Goal: Task Accomplishment & Management: Complete application form

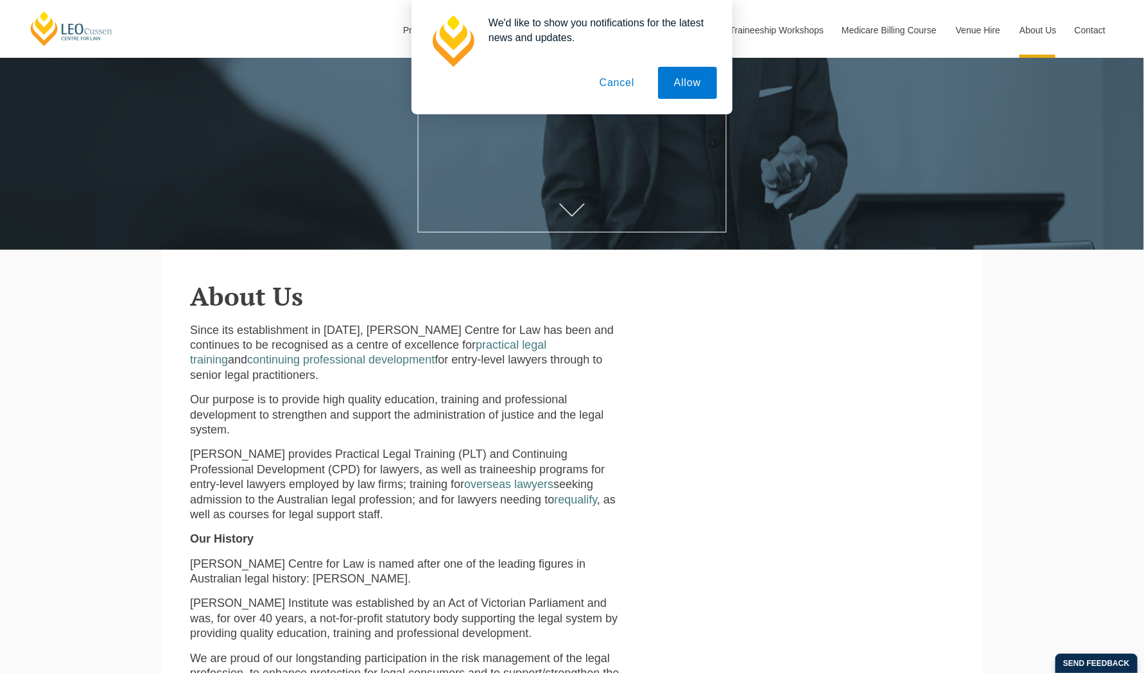
click at [619, 87] on button "Cancel" at bounding box center [617, 83] width 67 height 32
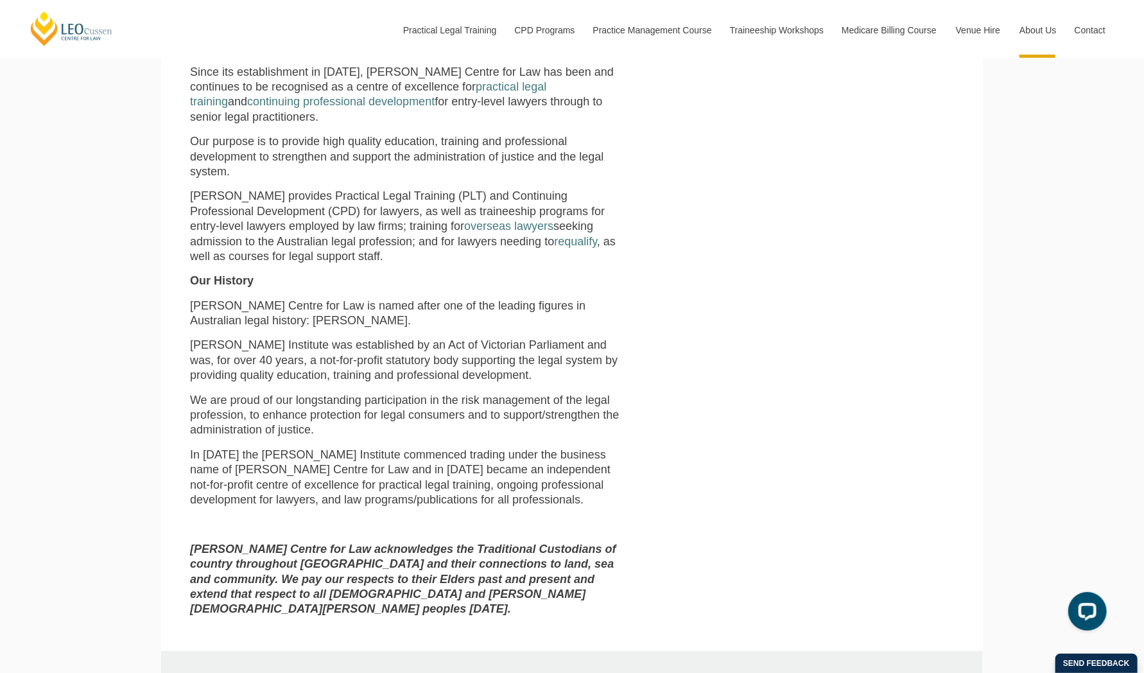
scroll to position [449, 0]
click at [457, 98] on p "Since its establishment in [DATE], [PERSON_NAME] Centre for Law has been and co…" at bounding box center [409, 95] width 438 height 60
click at [457, 95] on link "practical legal training" at bounding box center [368, 95] width 356 height 28
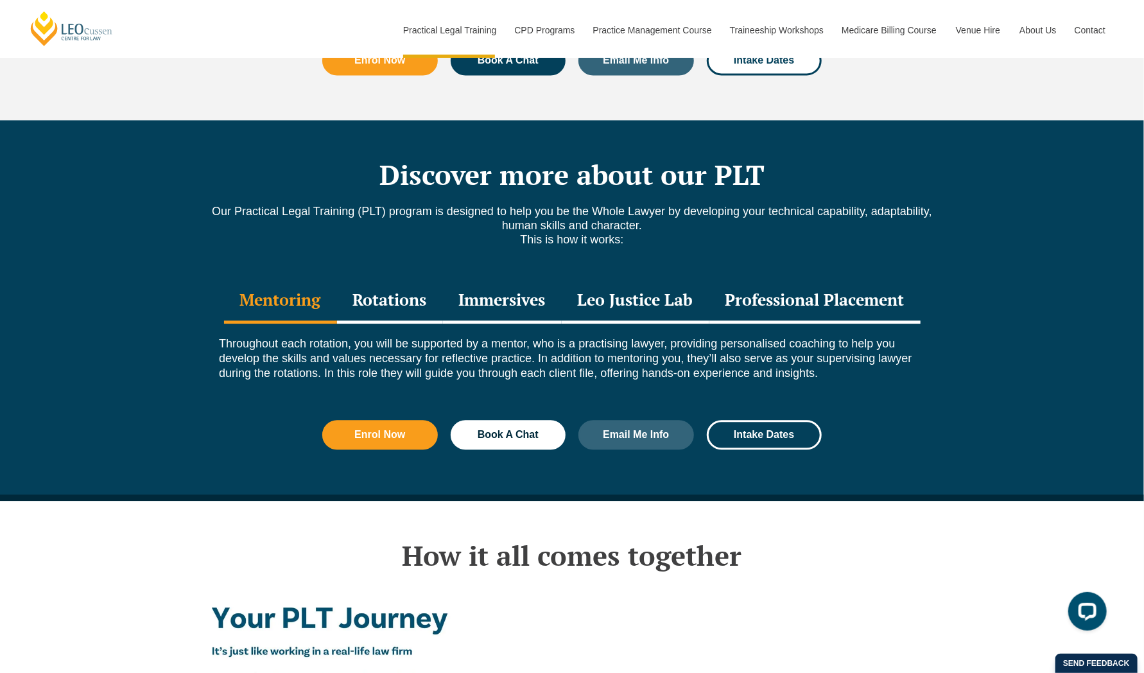
scroll to position [1668, 0]
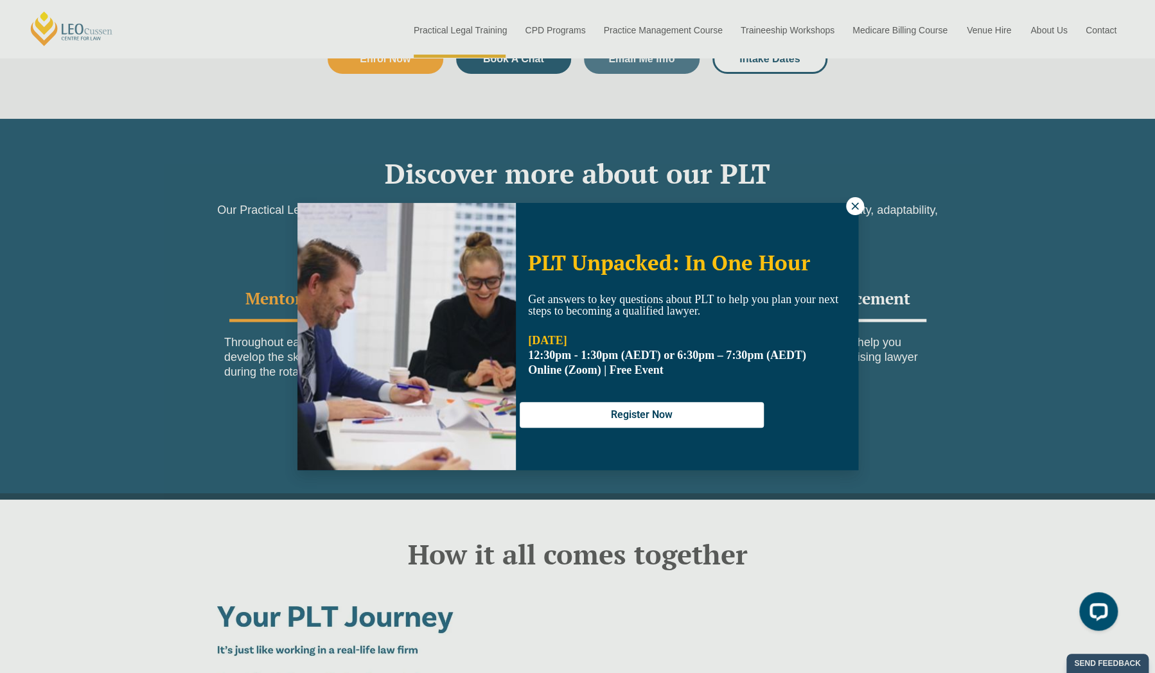
click at [860, 208] on button at bounding box center [855, 206] width 18 height 18
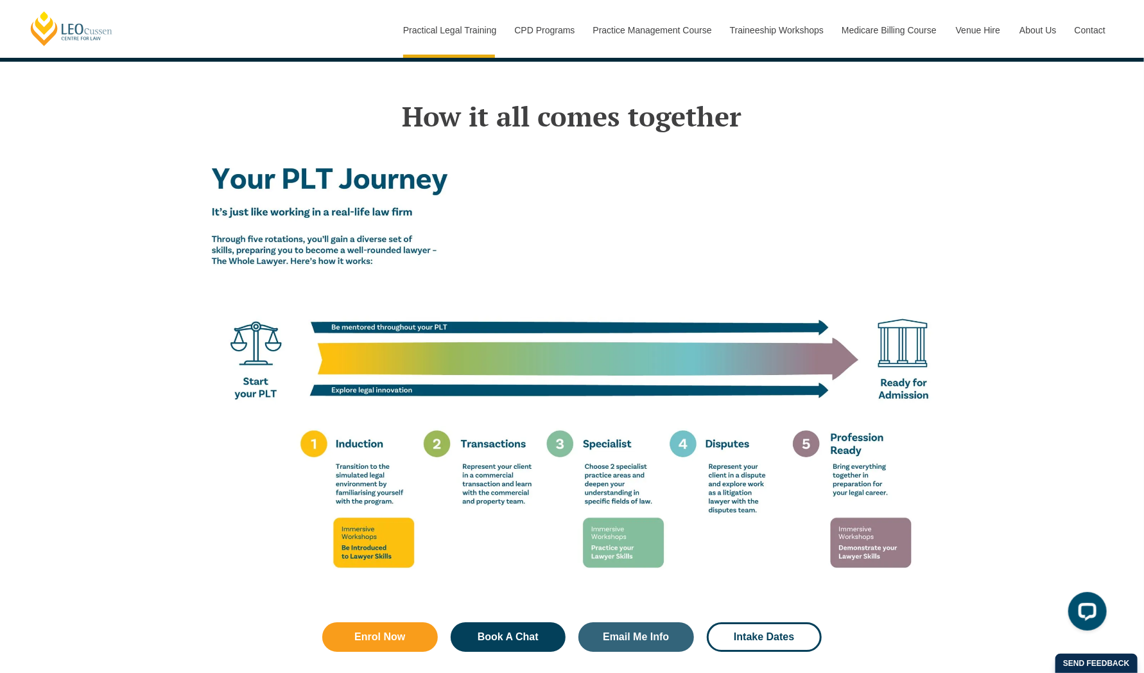
scroll to position [2106, 0]
